Goal: Task Accomplishment & Management: Manage account settings

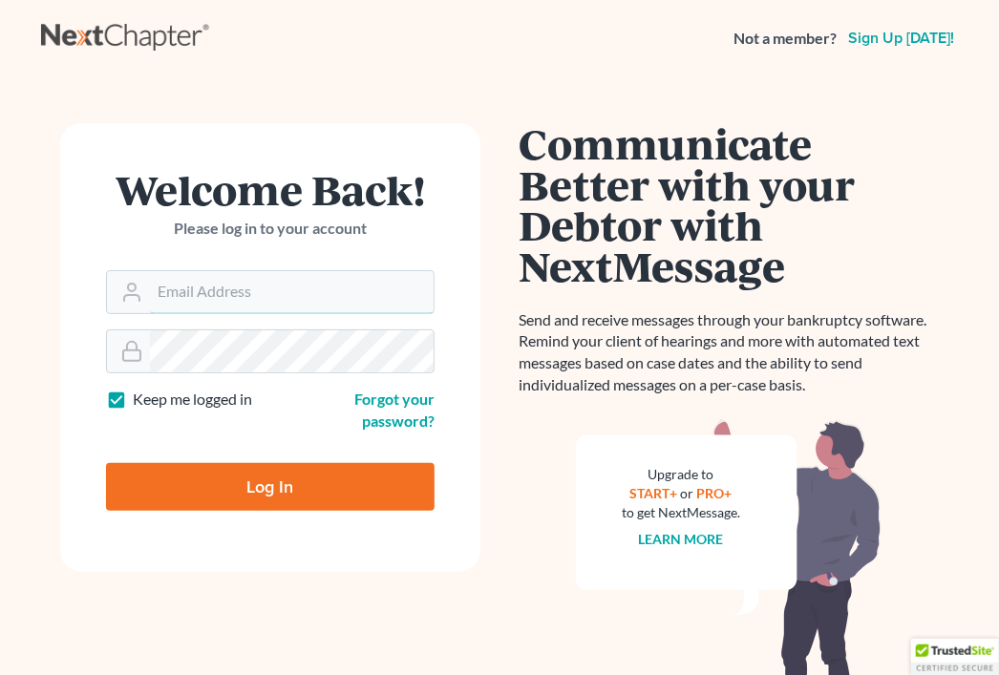
type input "[PERSON_NAME][EMAIL_ADDRESS][DOMAIN_NAME]"
click at [305, 169] on h1 "Welcome Back!" at bounding box center [270, 189] width 329 height 41
click at [248, 490] on input "Log In" at bounding box center [270, 487] width 329 height 48
type input "Thinking..."
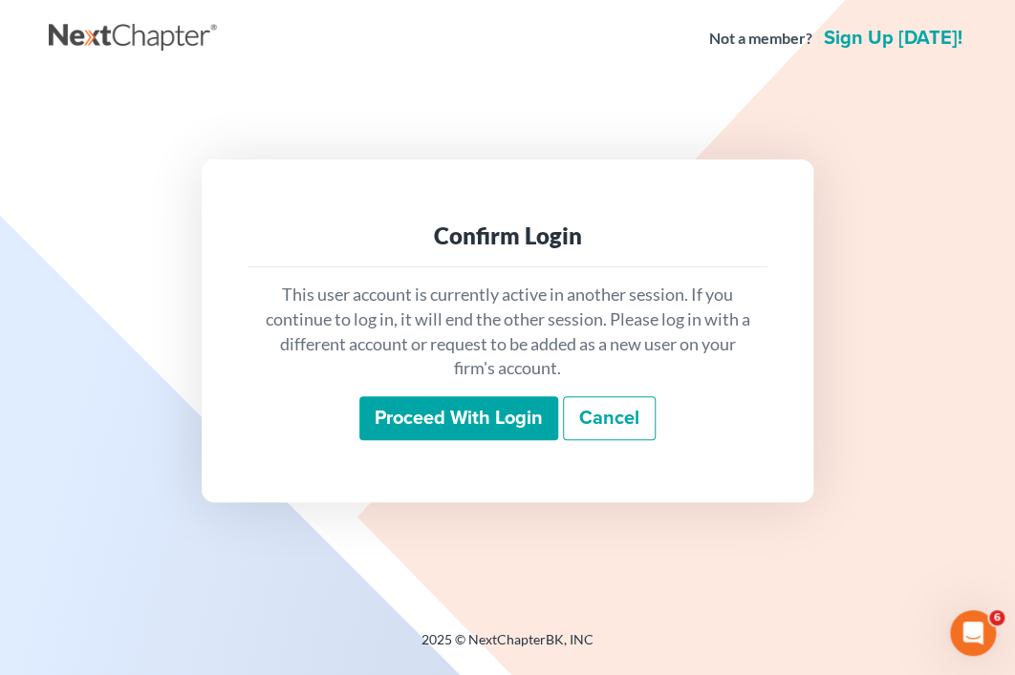
click at [481, 408] on input "Proceed with login" at bounding box center [458, 418] width 199 height 44
